Goal: Information Seeking & Learning: Find specific page/section

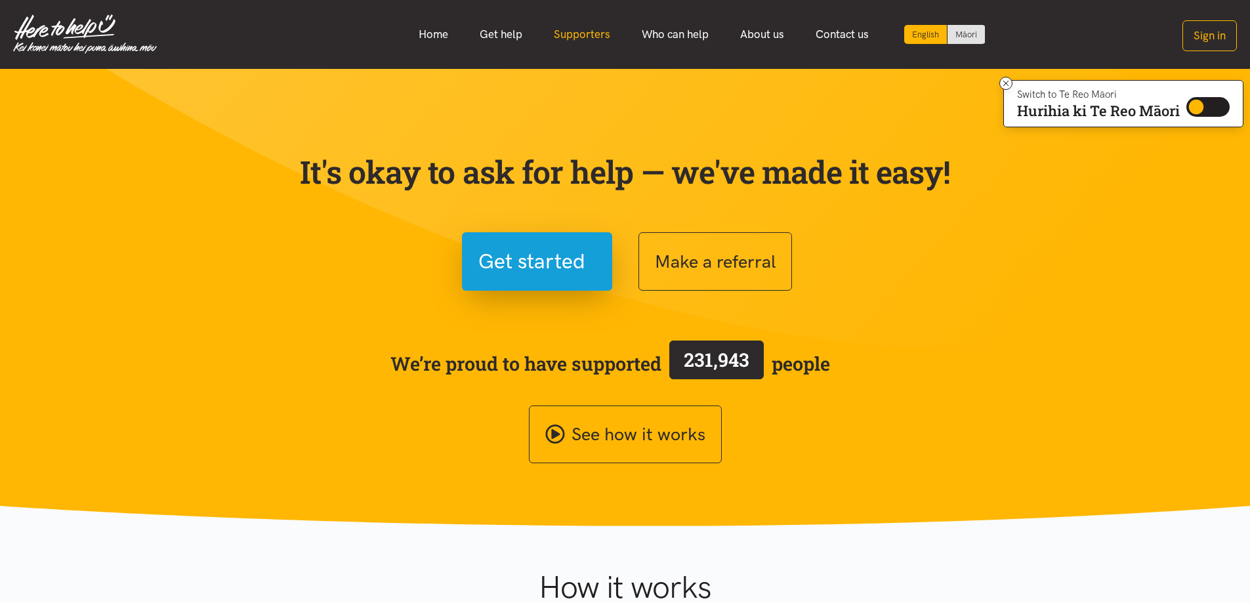
click at [566, 35] on link "Supporters" at bounding box center [582, 34] width 88 height 28
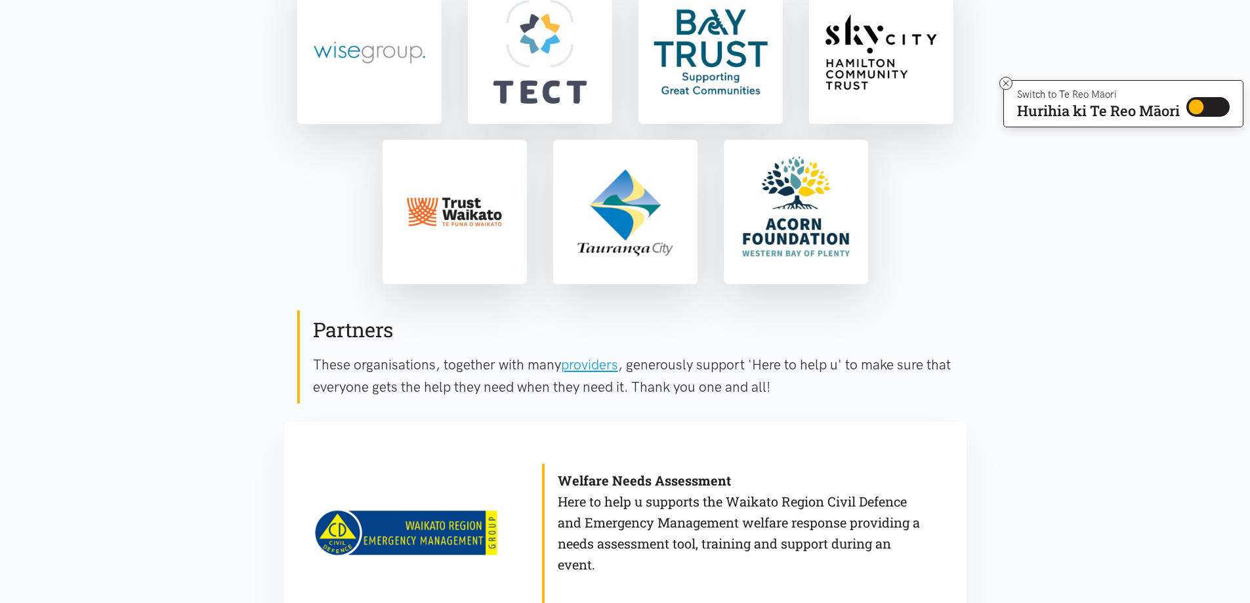
scroll to position [459, 0]
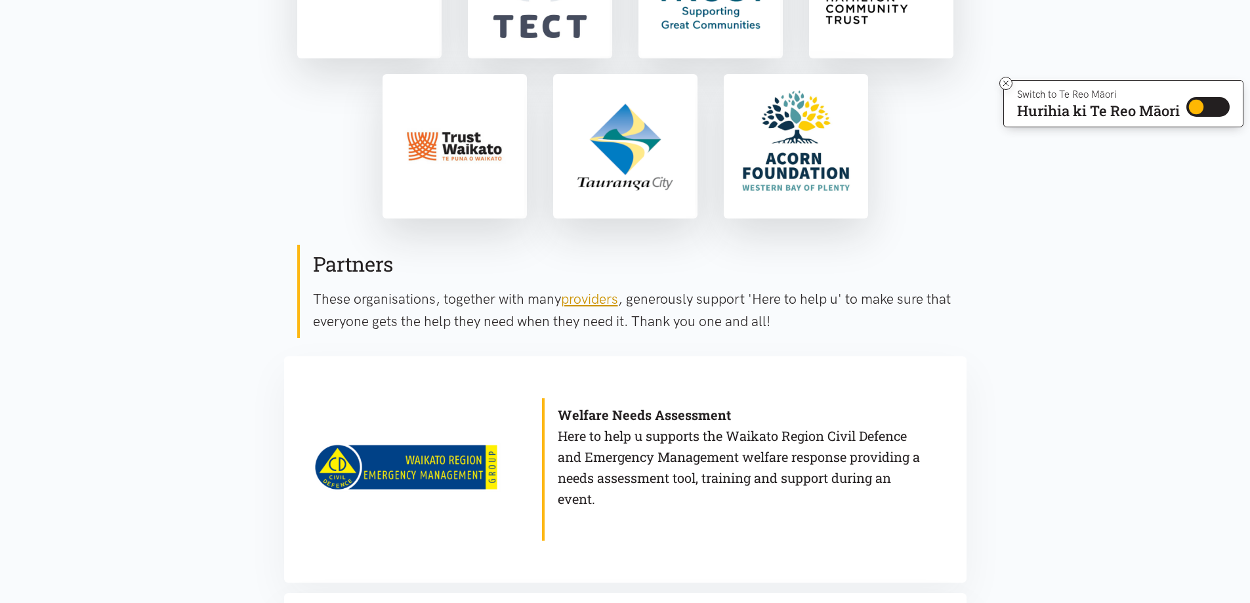
click at [581, 294] on link "providers" at bounding box center [589, 299] width 57 height 16
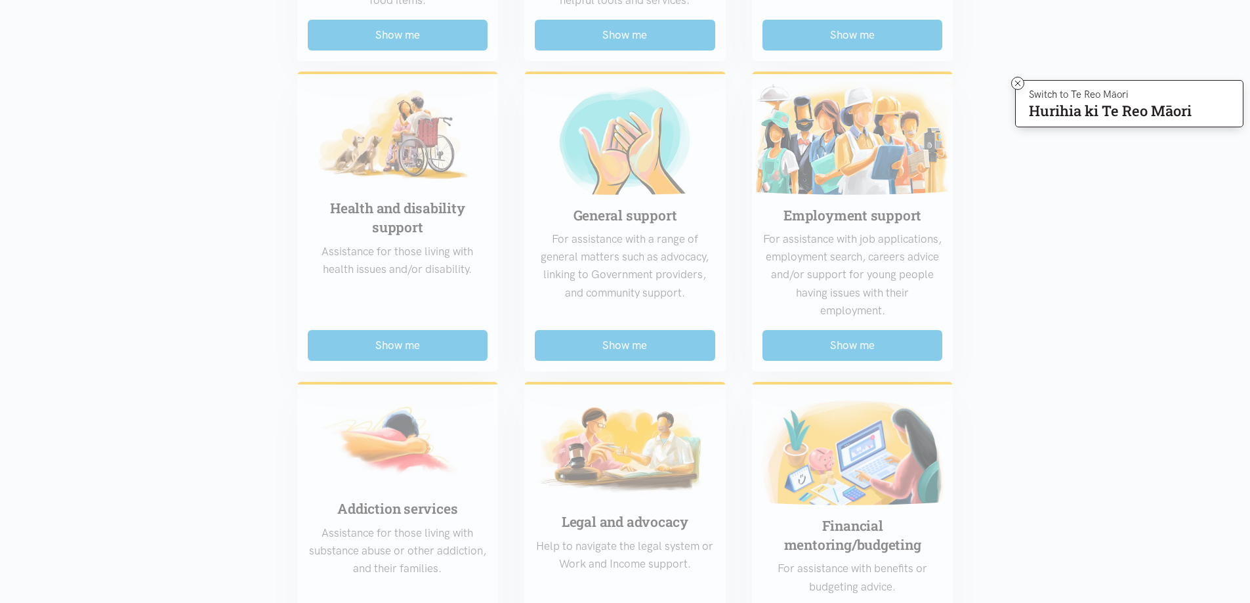
scroll to position [656, 0]
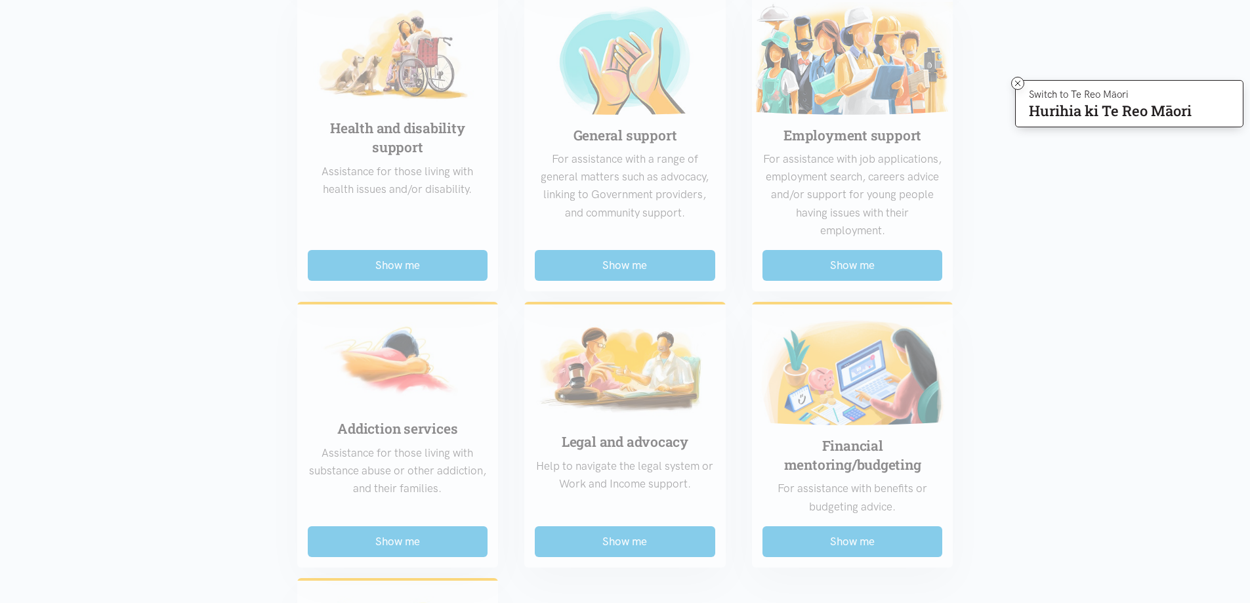
click at [425, 262] on div "Food support For emergency cases only – will include essential non-perishable f…" at bounding box center [625, 274] width 682 height 1136
click at [1016, 84] on icon at bounding box center [1018, 84] width 10 height 10
click at [1068, 295] on section "Region Choose... Bay of Plenty Waikato District Choose..." at bounding box center [625, 236] width 1250 height 1289
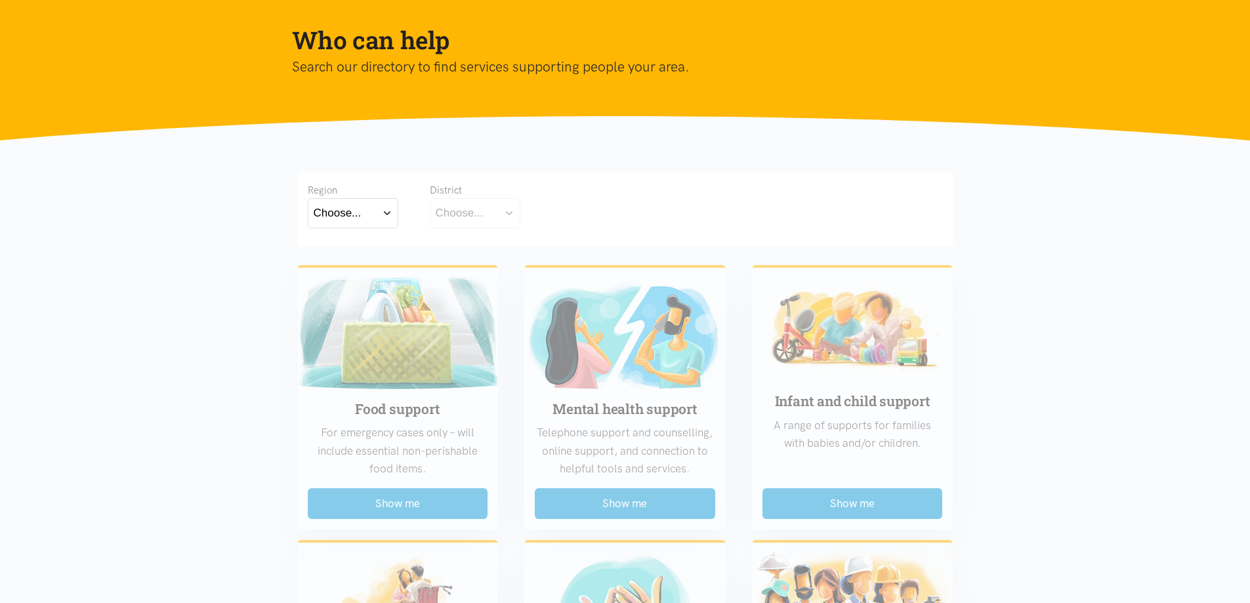
scroll to position [131, 0]
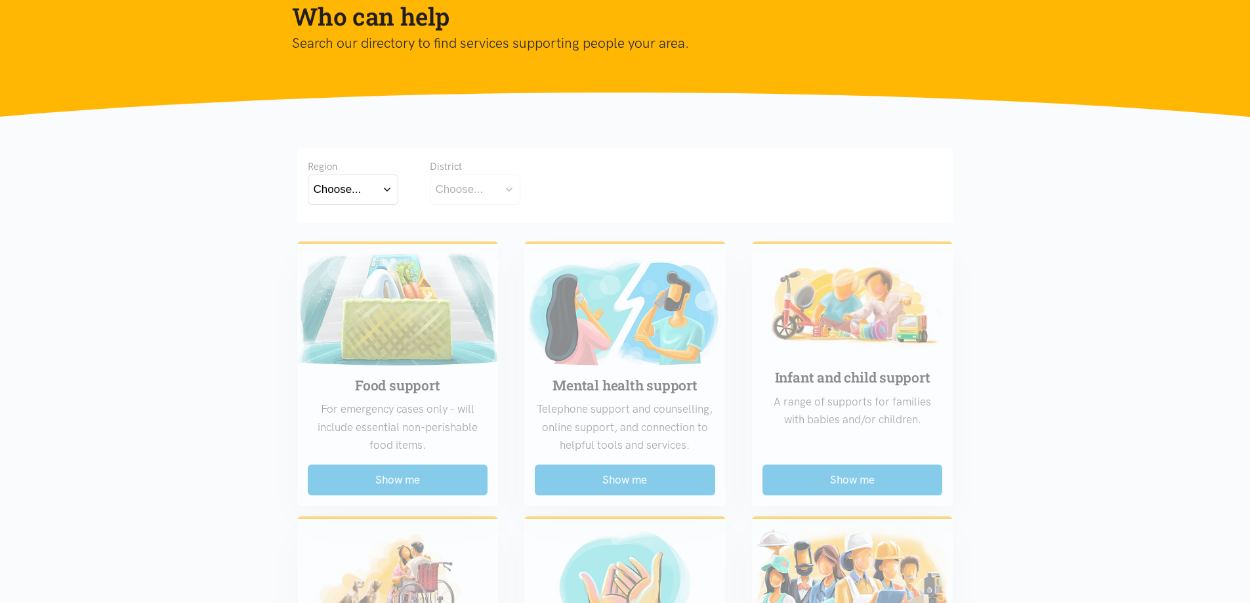
click at [388, 186] on button "Choose..." at bounding box center [353, 190] width 91 height 30
click at [371, 228] on label "Bay of Plenty" at bounding box center [350, 227] width 72 height 16
click at [0, 0] on input "Bay of Plenty" at bounding box center [0, 0] width 0 height 0
click at [551, 184] on button "Choose..." at bounding box center [495, 190] width 131 height 30
click at [486, 246] on label "[GEOGRAPHIC_DATA]" at bounding box center [495, 247] width 119 height 16
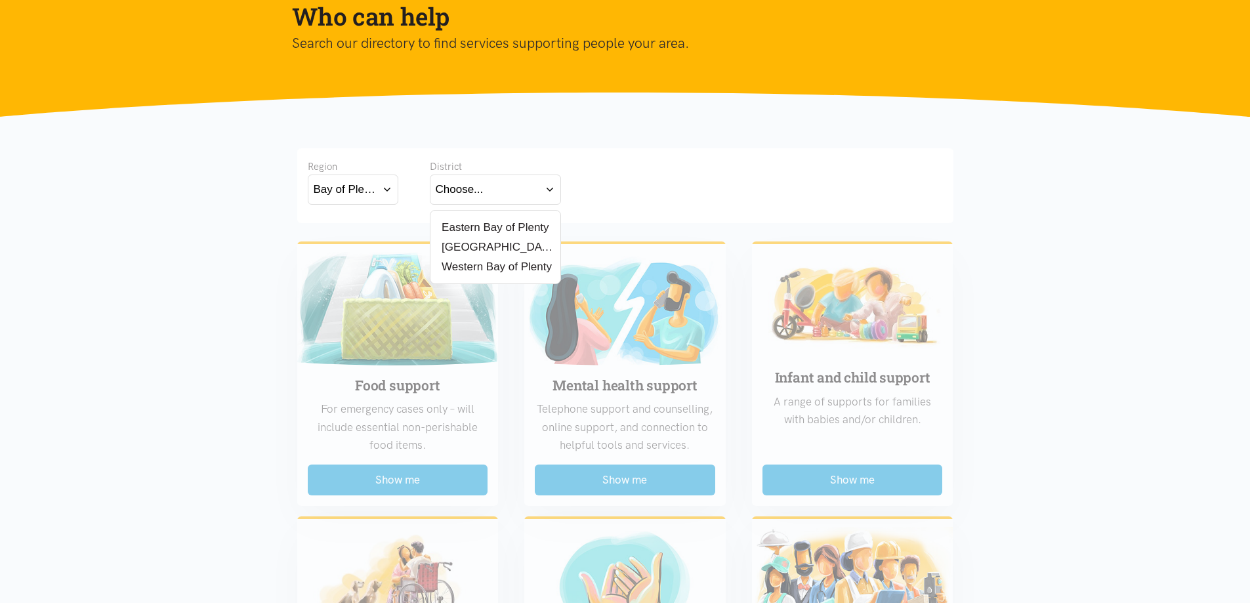
click at [0, 0] on input "[GEOGRAPHIC_DATA]" at bounding box center [0, 0] width 0 height 0
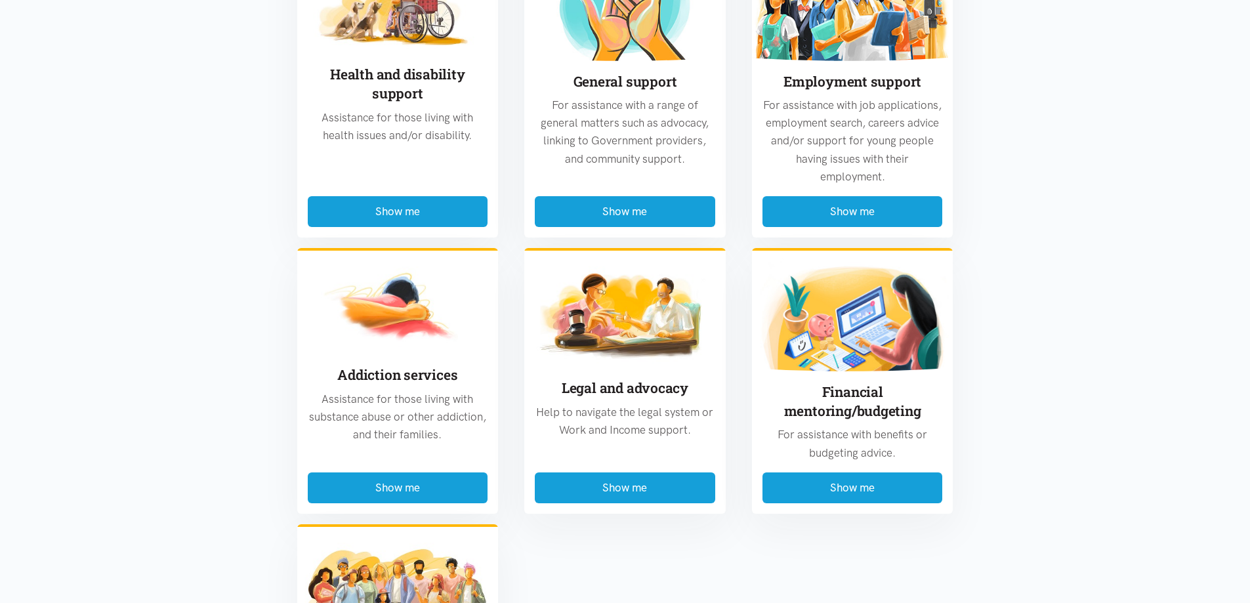
scroll to position [919, 0]
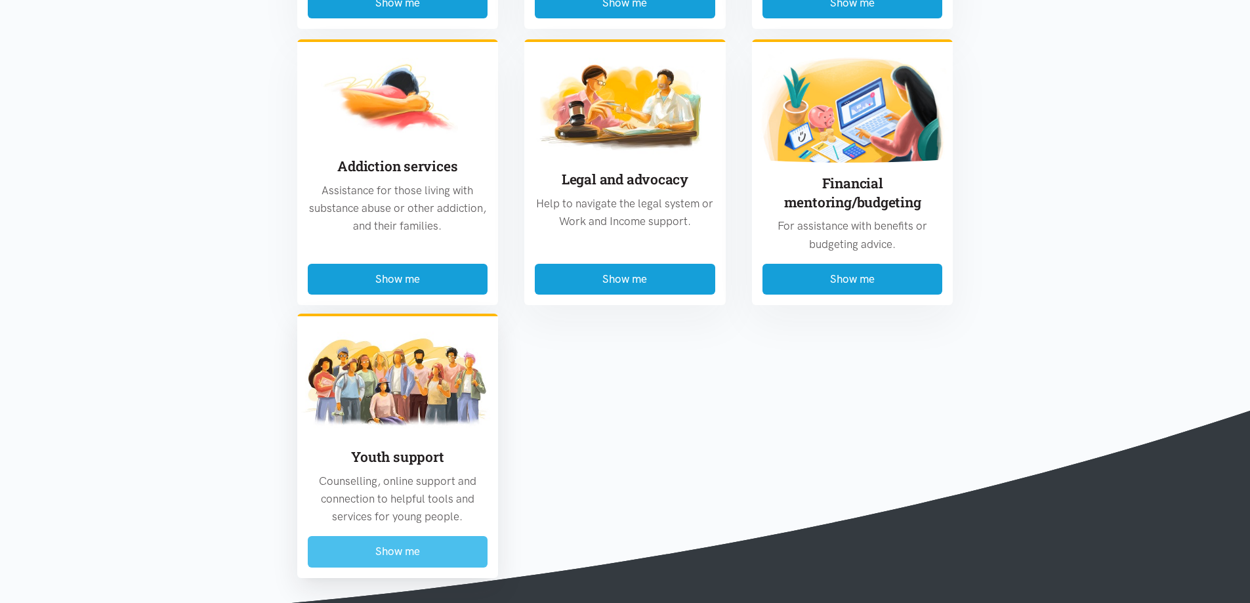
click at [379, 553] on button "Show me" at bounding box center [398, 551] width 180 height 31
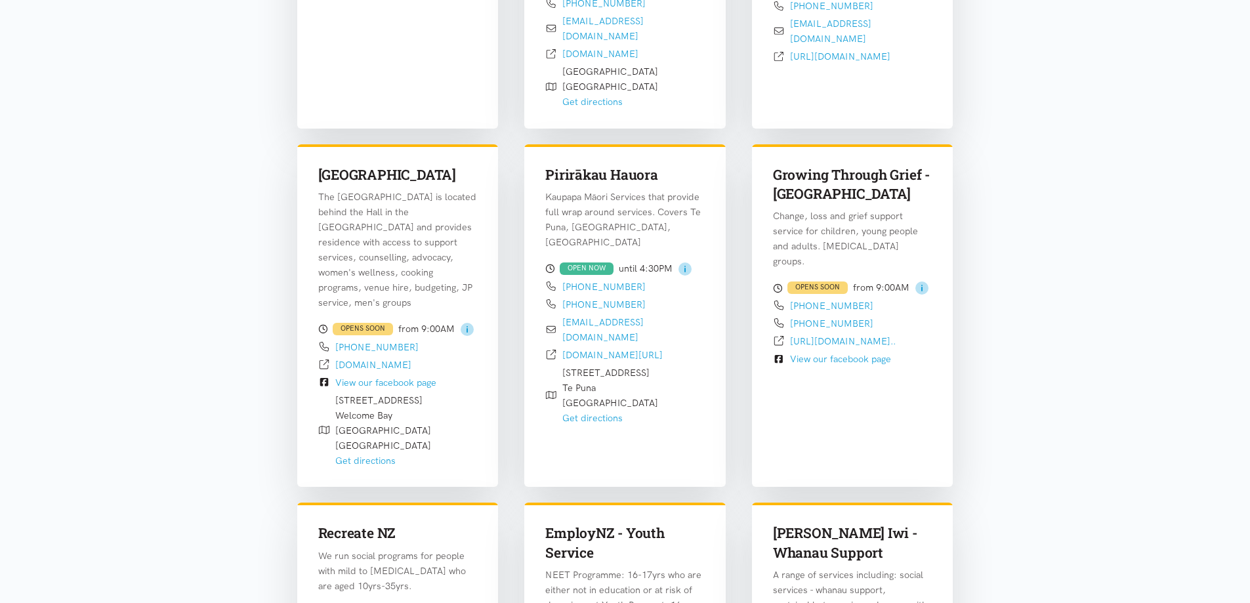
scroll to position [976, 0]
